Goal: Task Accomplishment & Management: Complete application form

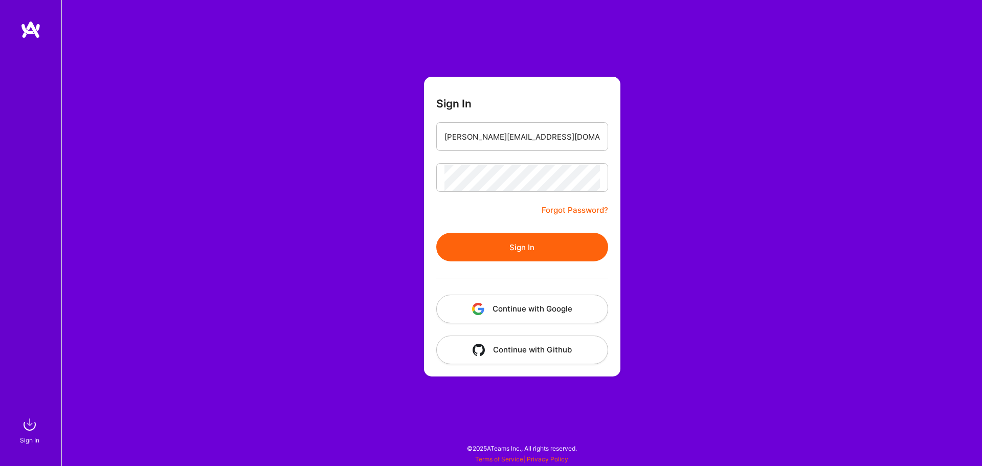
click at [497, 253] on button "Sign In" at bounding box center [522, 247] width 172 height 29
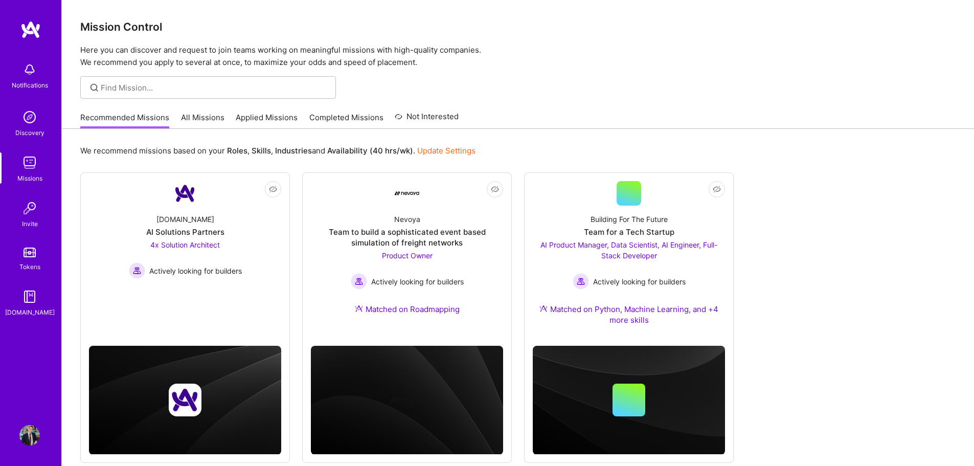
drag, startPoint x: 258, startPoint y: 117, endPoint x: 295, endPoint y: 119, distance: 37.4
click at [258, 117] on link "Applied Missions" at bounding box center [267, 120] width 62 height 17
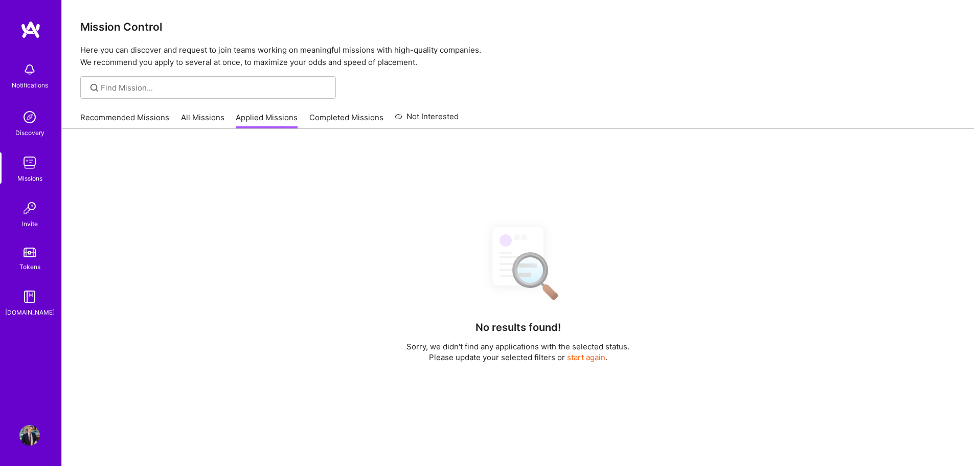
click at [193, 124] on link "All Missions" at bounding box center [202, 120] width 43 height 17
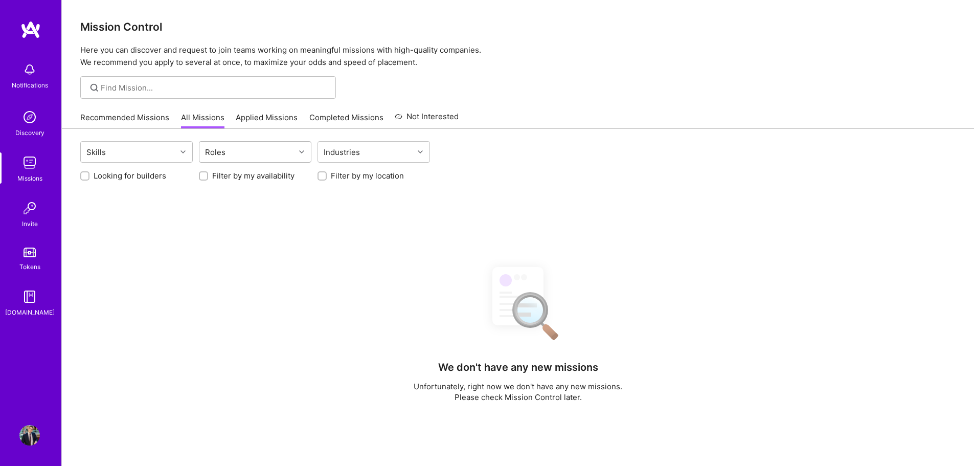
click at [245, 155] on div "Roles" at bounding box center [247, 152] width 96 height 20
click at [302, 147] on div at bounding box center [303, 151] width 16 height 13
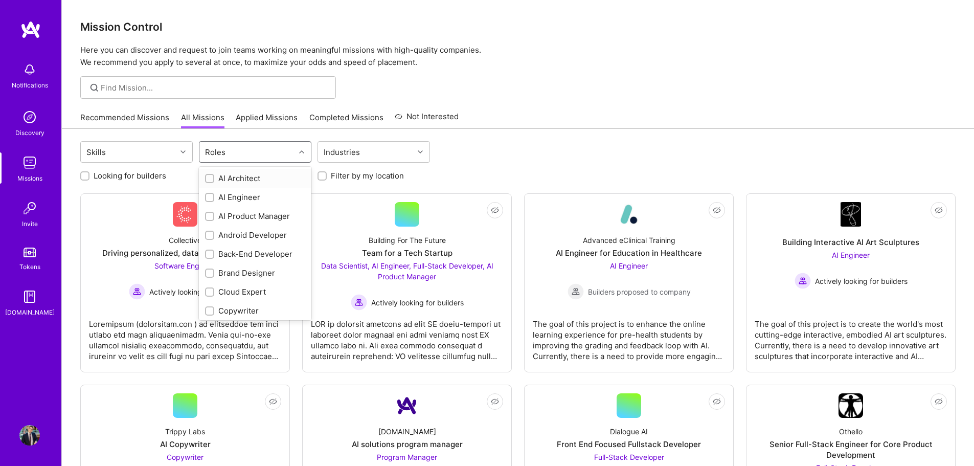
click at [302, 152] on icon at bounding box center [301, 151] width 5 height 5
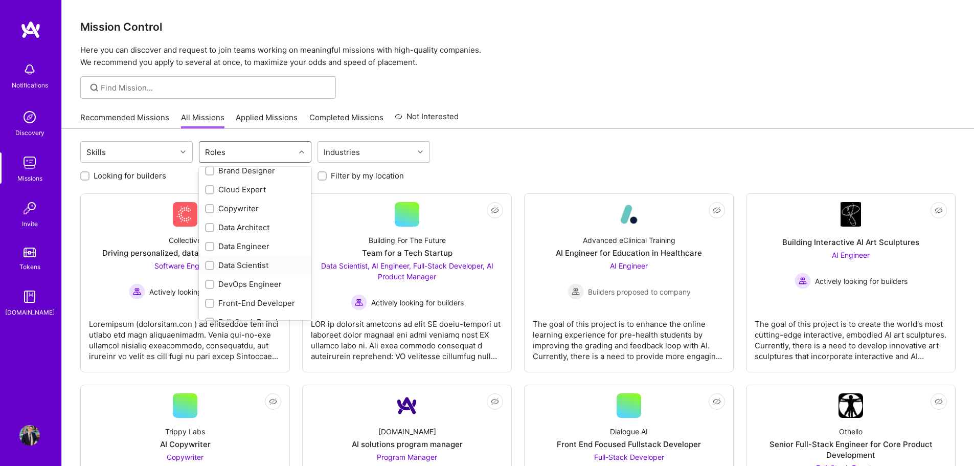
click at [253, 266] on div "Data Scientist" at bounding box center [255, 265] width 100 height 11
checkbox input "true"
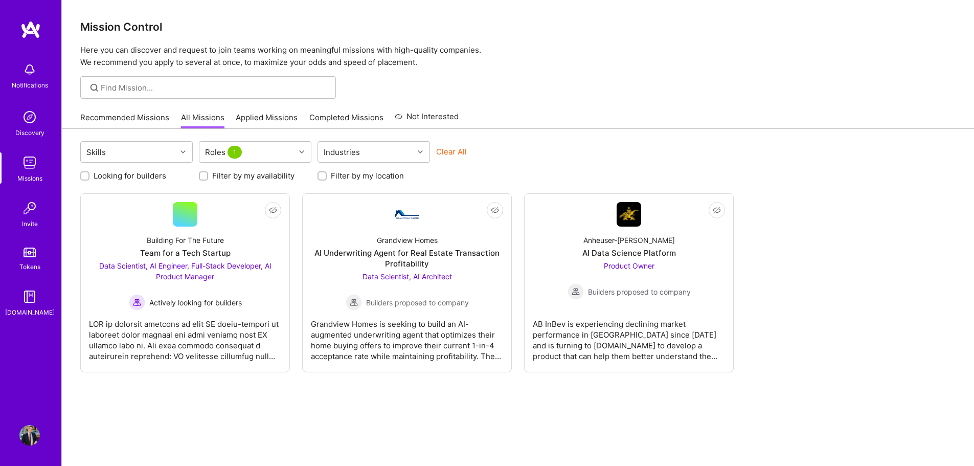
click at [373, 173] on label "Filter by my location" at bounding box center [367, 175] width 73 height 11
click at [327, 173] on input "Filter by my location" at bounding box center [323, 176] width 7 height 7
checkbox input "true"
click at [884, 264] on div "Not Interested Building For The Future Team for a Tech Startup Data Scientist, …" at bounding box center [517, 282] width 875 height 179
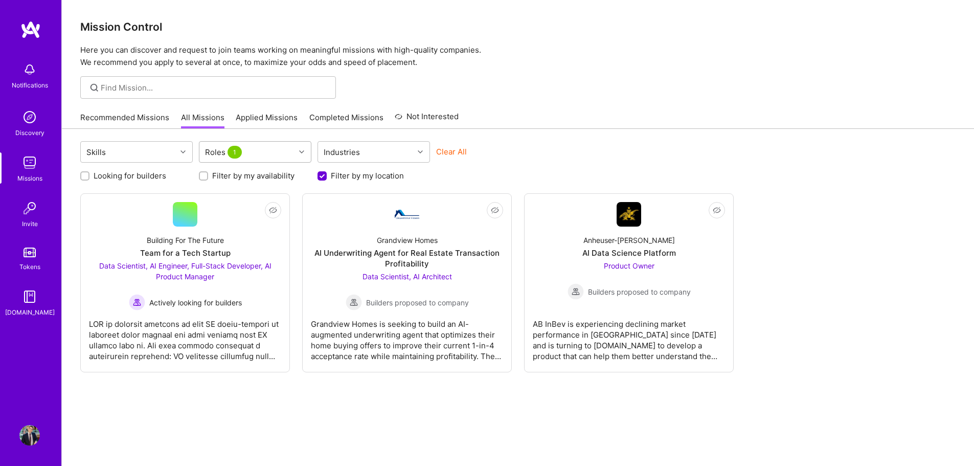
click at [278, 149] on div "Roles 1" at bounding box center [247, 152] width 96 height 20
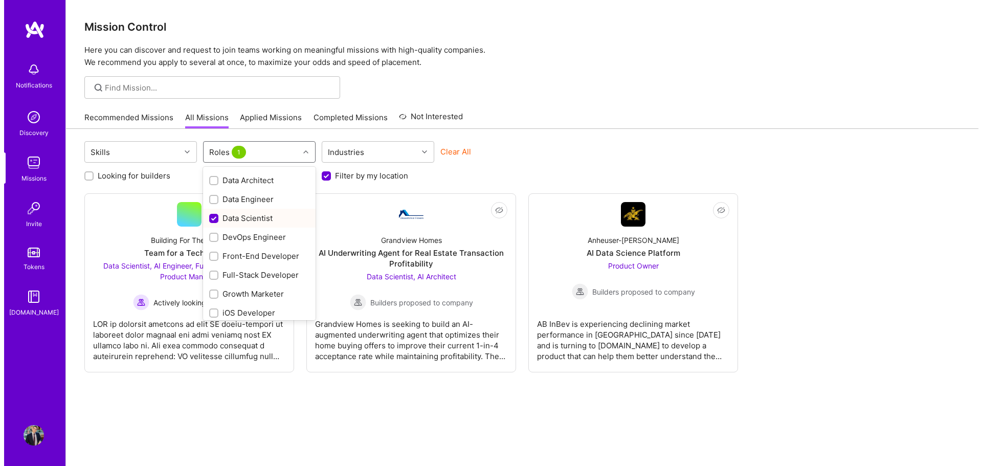
scroll to position [153, 0]
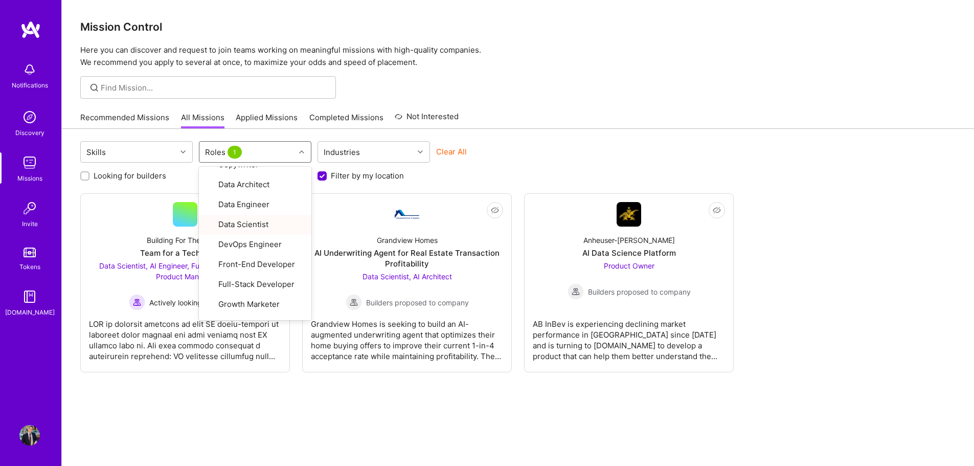
click at [861, 157] on div "Skills option Data Scientist, selected. option Data Scientist focused, 11 of 28…" at bounding box center [517, 153] width 875 height 24
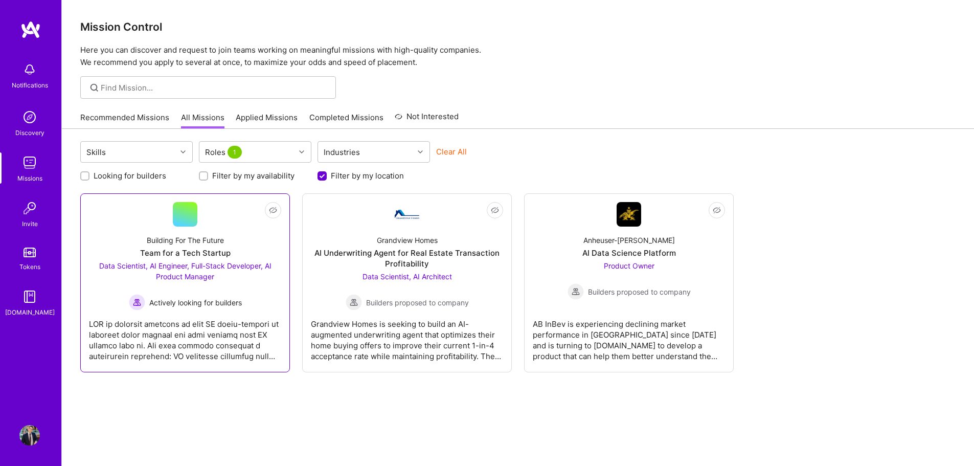
click at [190, 275] on span "Data Scientist, AI Engineer, Full-Stack Developer, AI Product Manager" at bounding box center [185, 270] width 172 height 19
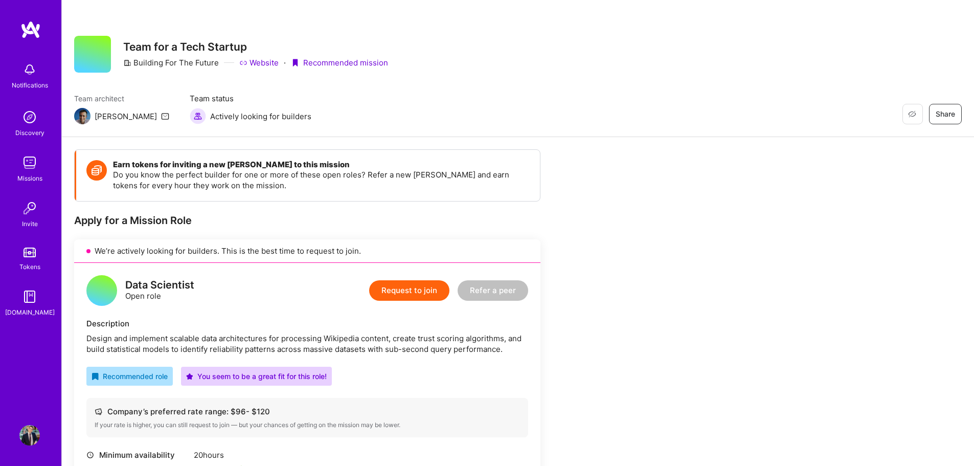
click at [436, 288] on button "Request to join" at bounding box center [409, 290] width 80 height 20
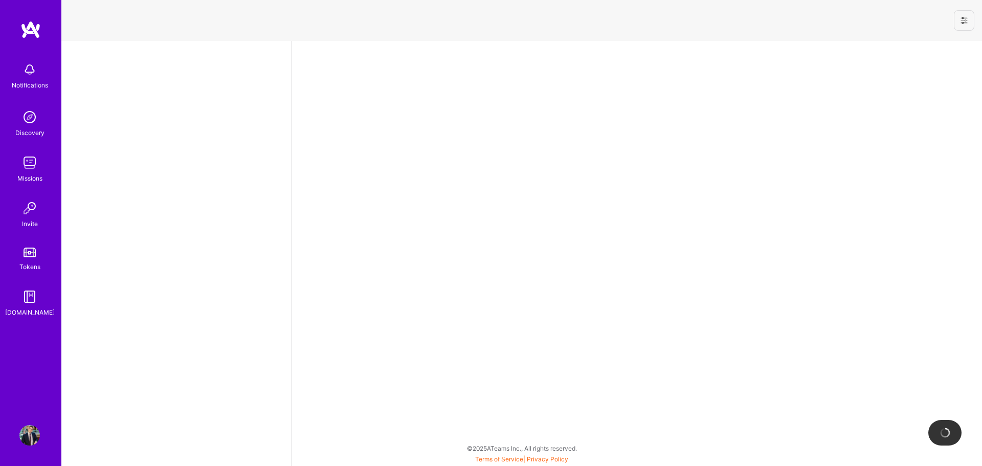
select select "CA"
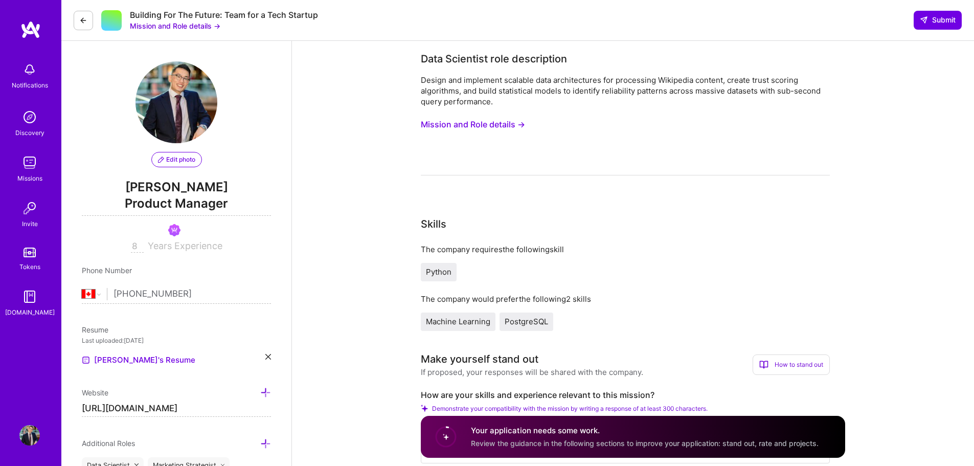
click at [456, 129] on button "Mission and Role details →" at bounding box center [473, 124] width 104 height 19
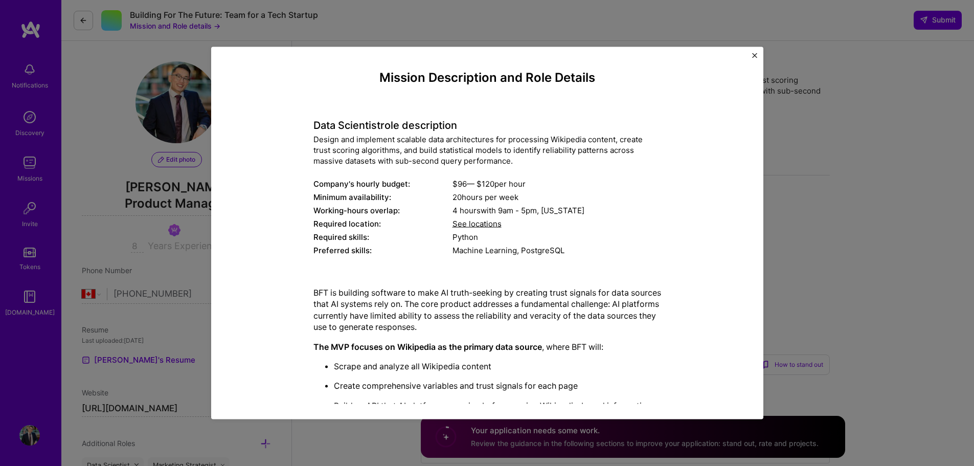
drag, startPoint x: 585, startPoint y: 365, endPoint x: 300, endPoint y: 129, distance: 370.4
click at [300, 129] on div "Mission Description and Role Details Data Scientist role description Design and…" at bounding box center [487, 353] width 505 height 567
copy div "Data Scientist role description Design and implement scalable data architecture…"
click at [754, 56] on img "Close" at bounding box center [754, 55] width 5 height 5
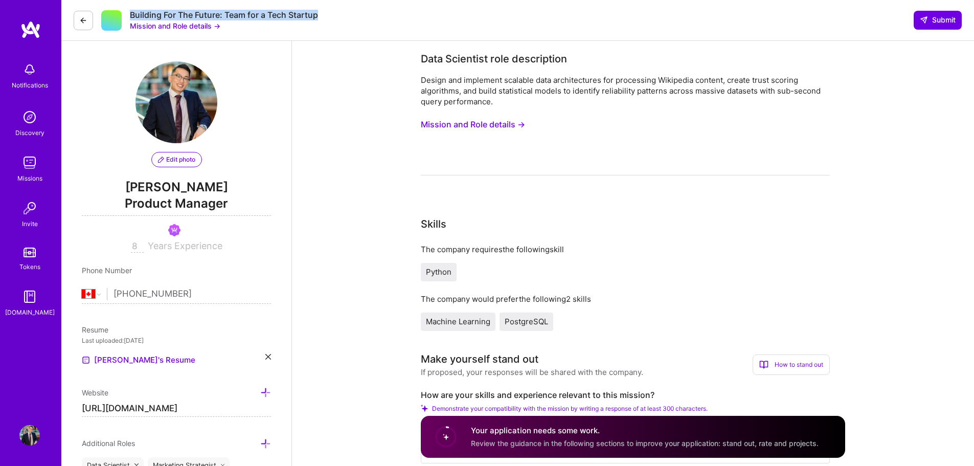
drag, startPoint x: 216, startPoint y: 20, endPoint x: 129, endPoint y: 14, distance: 87.7
click at [129, 14] on div "Building For The Future: Team for a Tech Startup Mission and Role details → Sub…" at bounding box center [517, 20] width 913 height 41
copy div "Building For The Future: Team for a Tech Startup"
click at [455, 121] on button "Mission and Role details →" at bounding box center [473, 124] width 104 height 19
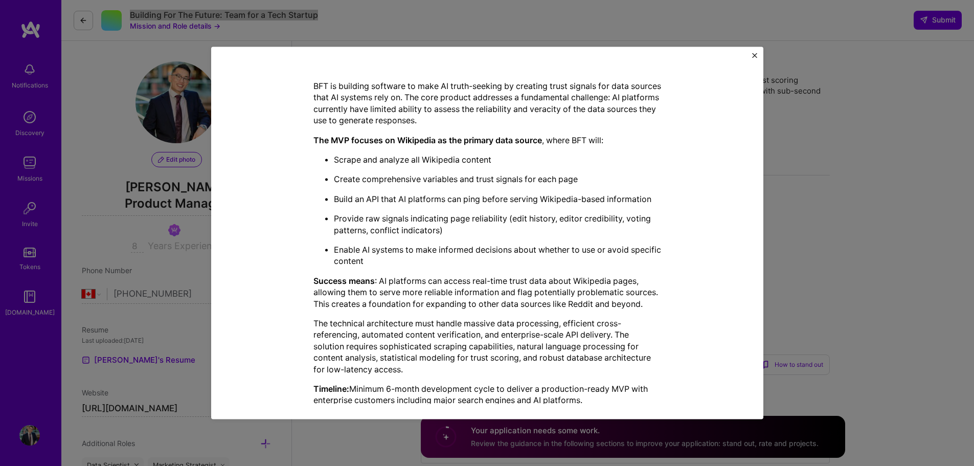
scroll to position [241, 0]
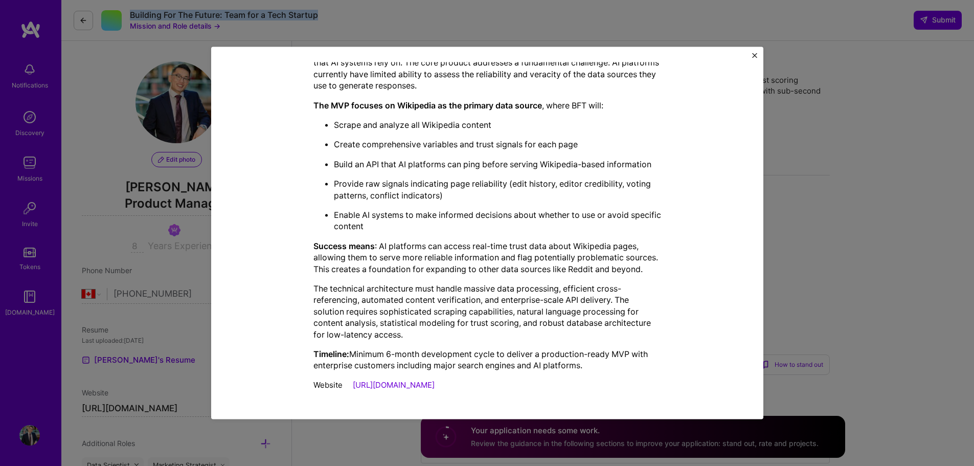
click at [756, 52] on div "Mission Description and Role Details Data Scientist role description Design and…" at bounding box center [487, 233] width 552 height 373
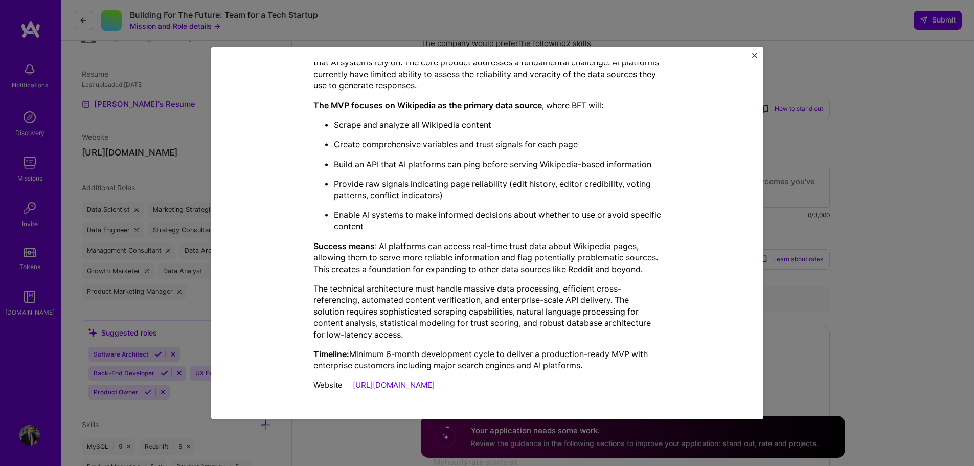
scroll to position [0, 0]
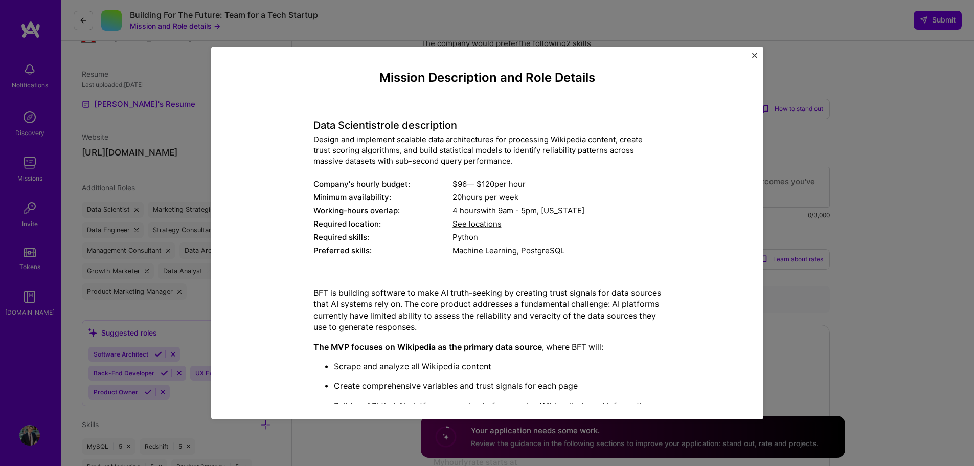
click at [755, 52] on div "Mission Description and Role Details Data Scientist role description Design and…" at bounding box center [487, 233] width 552 height 373
click at [757, 55] on div "Mission Description and Role Details Data Scientist role description Design and…" at bounding box center [487, 233] width 552 height 373
click at [751, 52] on div "Mission Description and Role Details Data Scientist role description Design and…" at bounding box center [487, 233] width 552 height 373
click at [751, 56] on div "Mission Description and Role Details Data Scientist role description Design and…" at bounding box center [487, 233] width 552 height 373
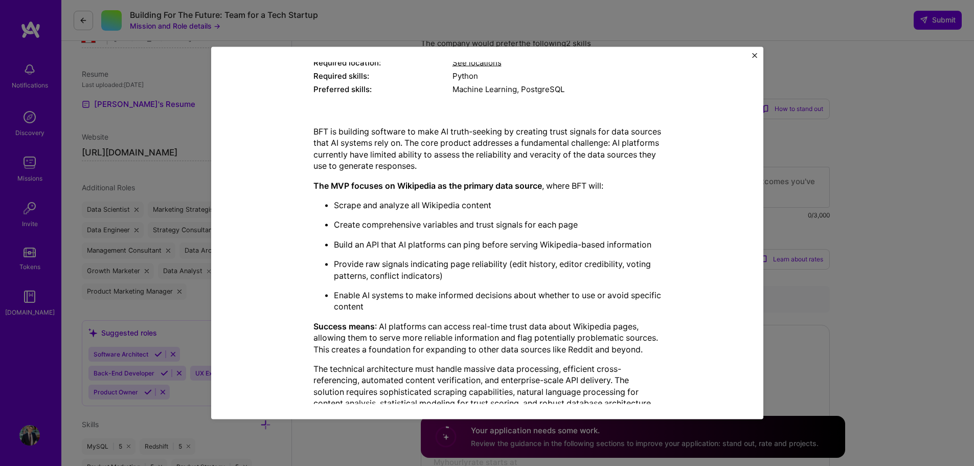
scroll to position [241, 0]
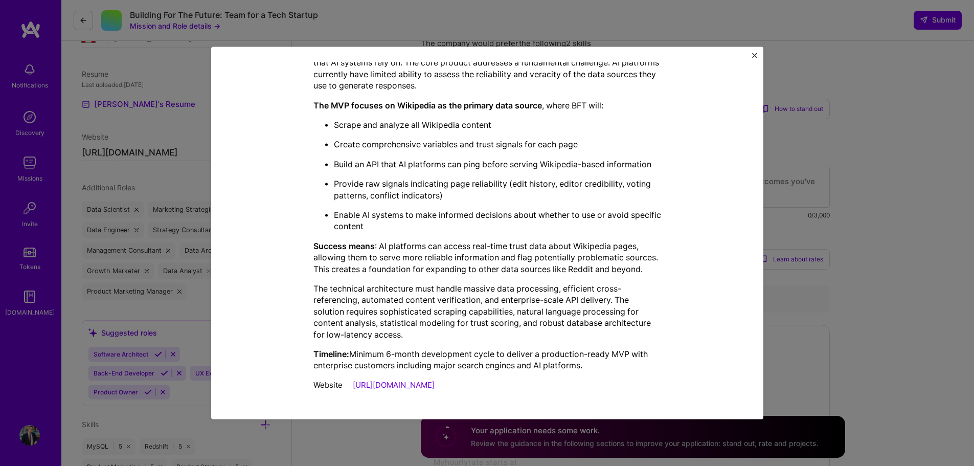
click at [752, 55] on img "Close" at bounding box center [754, 55] width 5 height 5
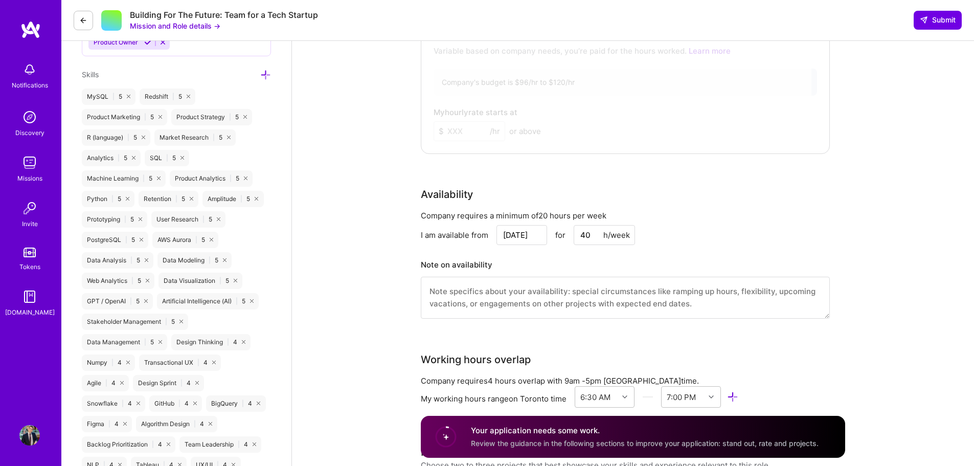
scroll to position [920, 0]
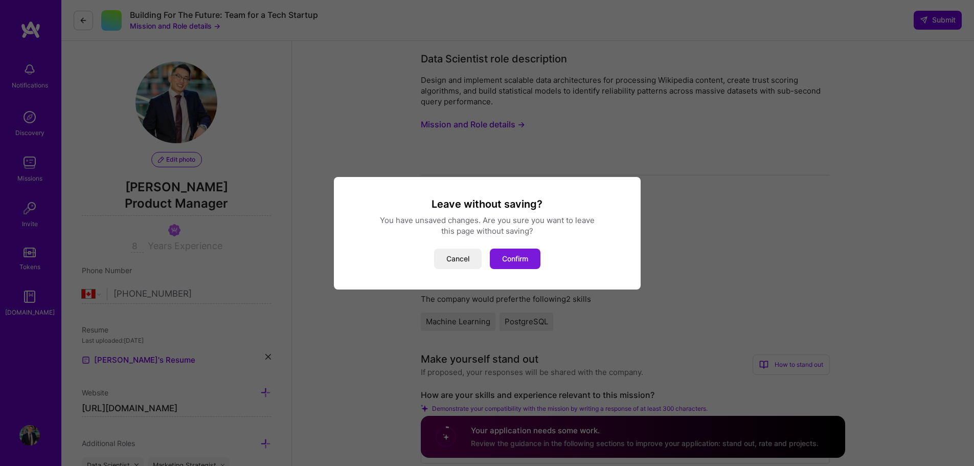
click at [523, 258] on button "Confirm" at bounding box center [515, 259] width 51 height 20
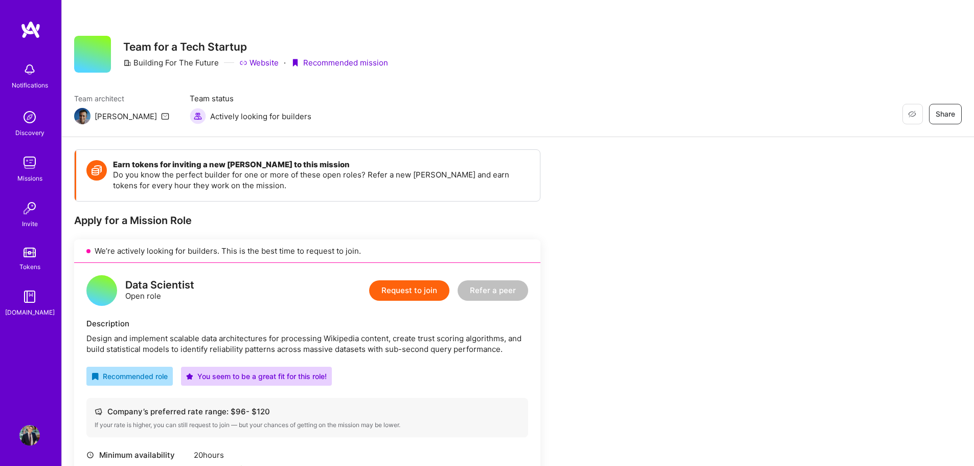
drag, startPoint x: 643, startPoint y: 280, endPoint x: 638, endPoint y: 274, distance: 8.1
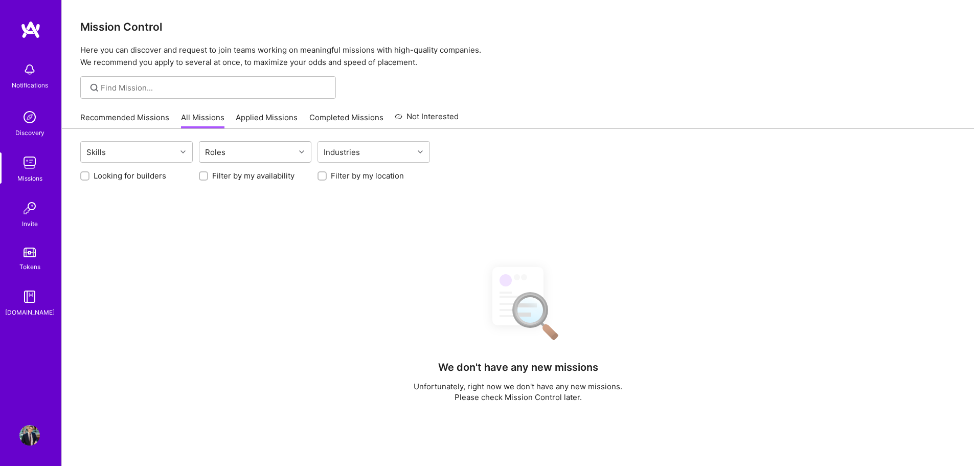
click at [229, 154] on input "text" at bounding box center [229, 152] width 1 height 11
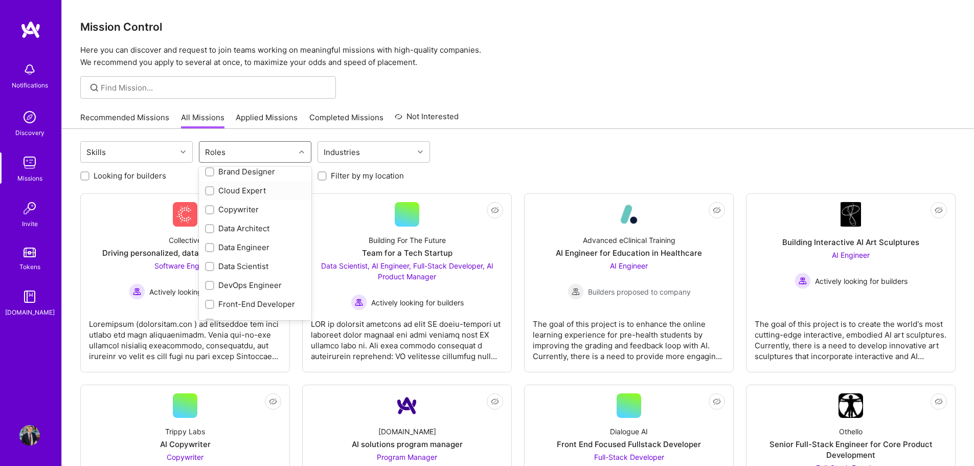
scroll to position [102, 0]
click at [247, 265] on div "Data Scientist" at bounding box center [255, 265] width 100 height 11
checkbox input "true"
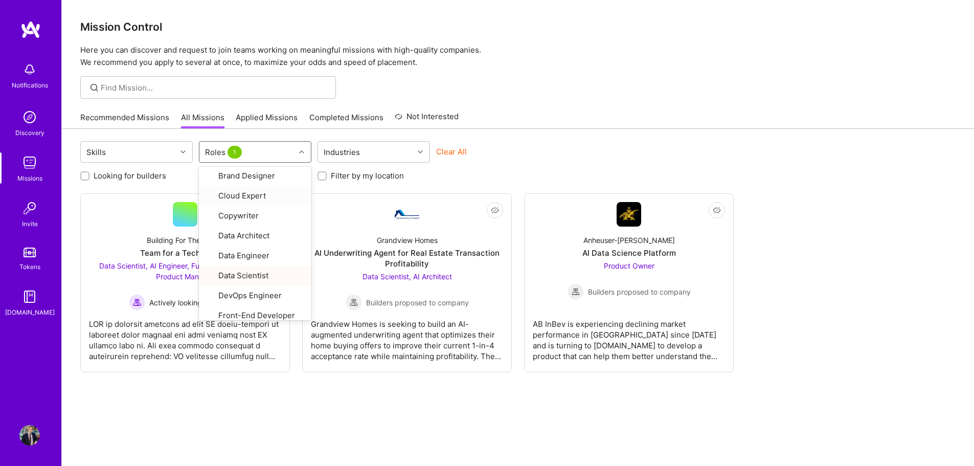
drag, startPoint x: 475, startPoint y: 176, endPoint x: 449, endPoint y: 177, distance: 25.6
click at [475, 175] on div "Looking for builders Filter by my availability Filter by my location" at bounding box center [517, 173] width 875 height 16
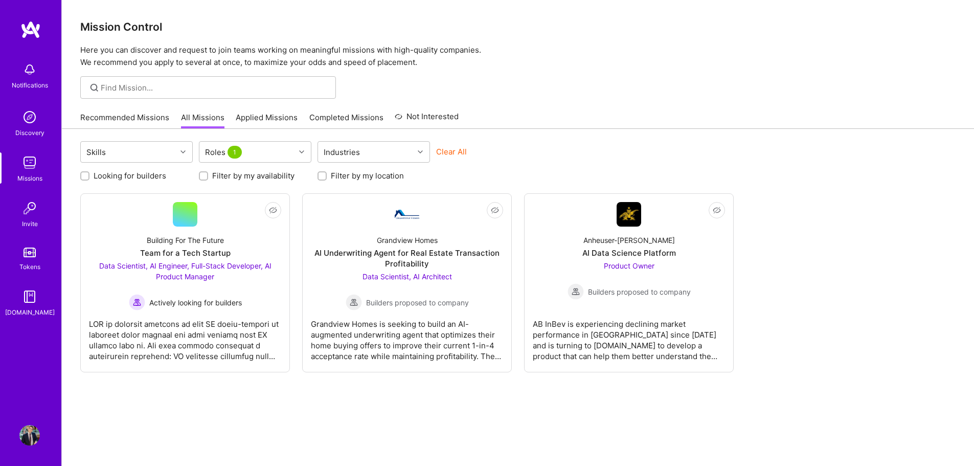
click at [323, 174] on input "Filter by my location" at bounding box center [323, 176] width 7 height 7
checkbox input "true"
click at [583, 179] on div "Looking for builders Filter by my availability Filter by my location" at bounding box center [517, 173] width 875 height 16
click at [822, 254] on div "Not Interested Building For The Future Team for a Tech Startup Data Scientist, …" at bounding box center [517, 282] width 875 height 179
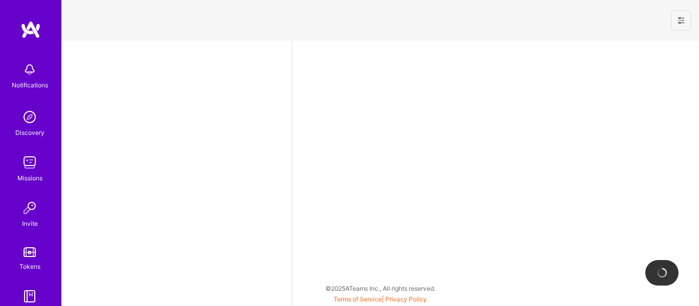
select select "CA"
